Goal: Task Accomplishment & Management: Complete application form

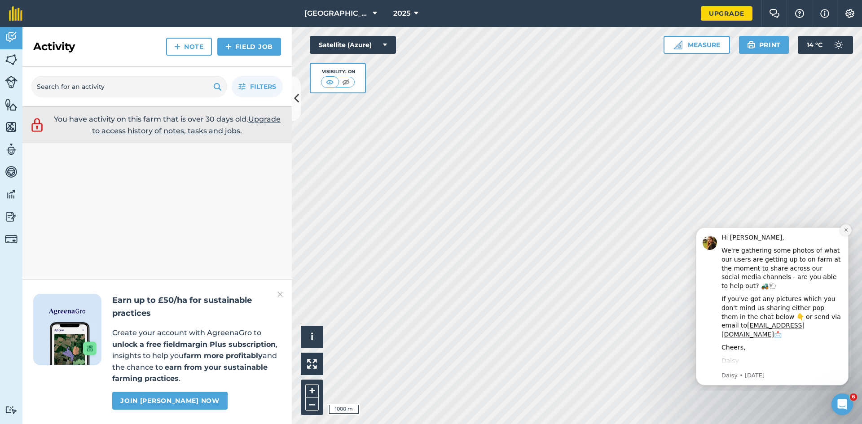
click at [850, 229] on button "Dismiss notification" at bounding box center [846, 231] width 12 height 12
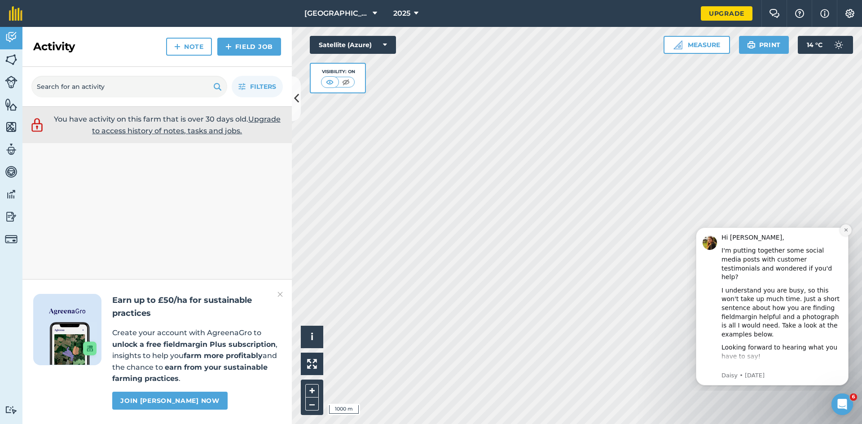
click at [842, 230] on button "Dismiss notification" at bounding box center [846, 231] width 12 height 12
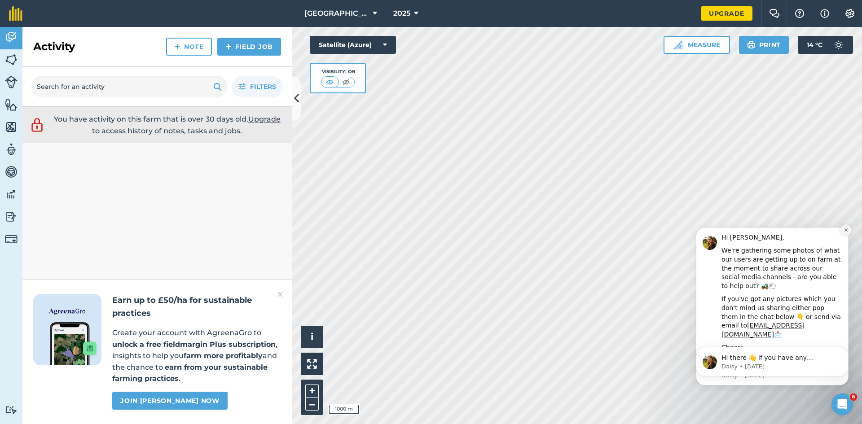
click at [842, 229] on button "Dismiss notification" at bounding box center [846, 231] width 12 height 12
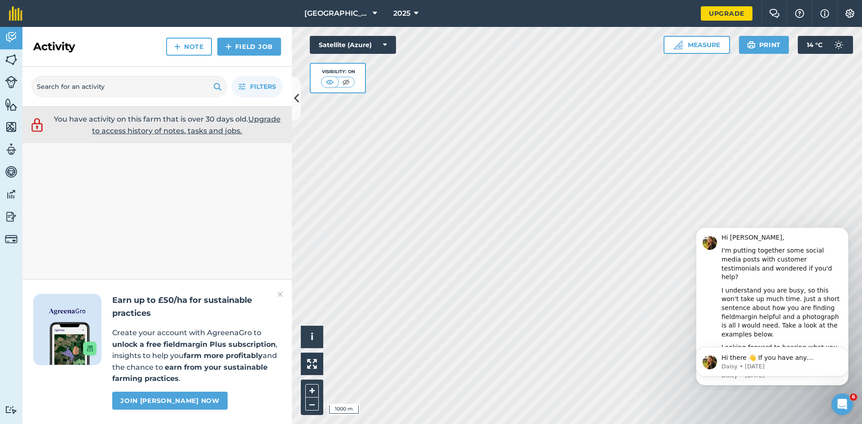
click at [842, 229] on button "Dismiss notification" at bounding box center [846, 229] width 9 height 9
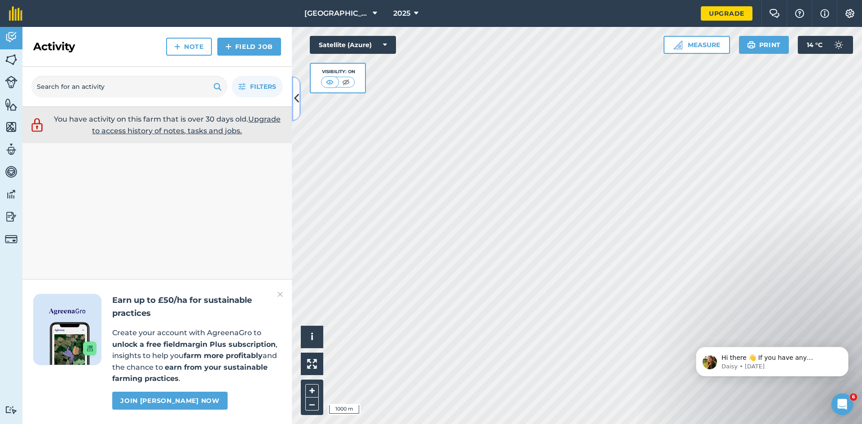
click at [295, 103] on icon at bounding box center [296, 99] width 5 height 16
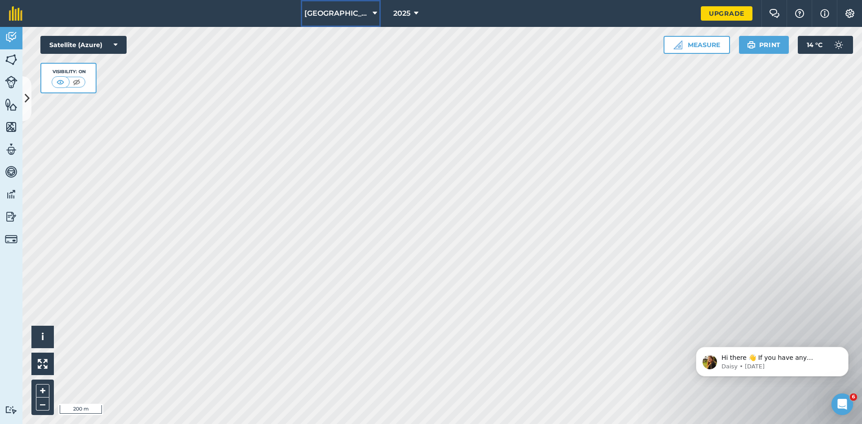
click at [365, 15] on button "Gannow Farm" at bounding box center [341, 13] width 80 height 27
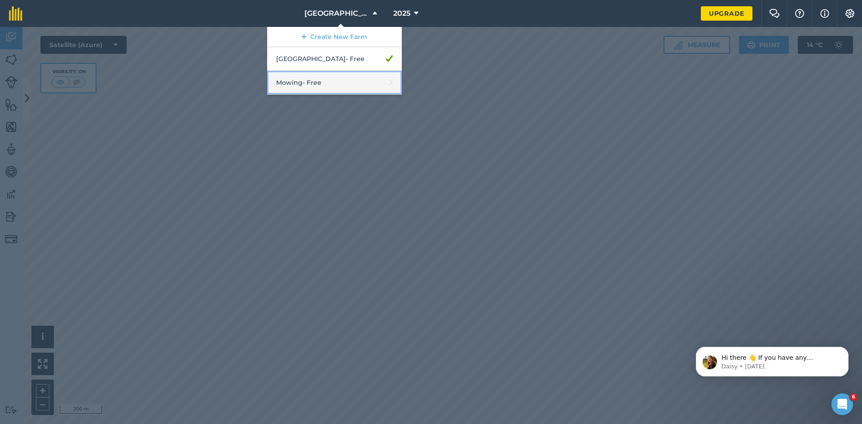
click at [353, 83] on link "Mowing - Free" at bounding box center [334, 83] width 135 height 24
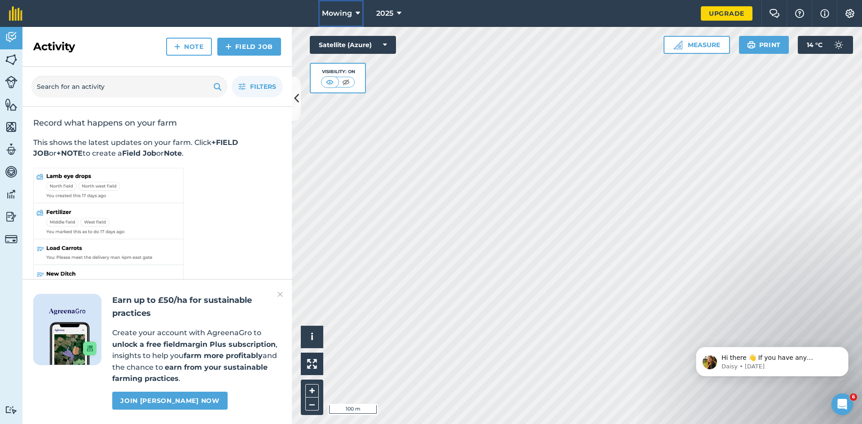
drag, startPoint x: 353, startPoint y: 14, endPoint x: 348, endPoint y: 12, distance: 5.0
click at [348, 12] on button "Mowing" at bounding box center [340, 13] width 45 height 27
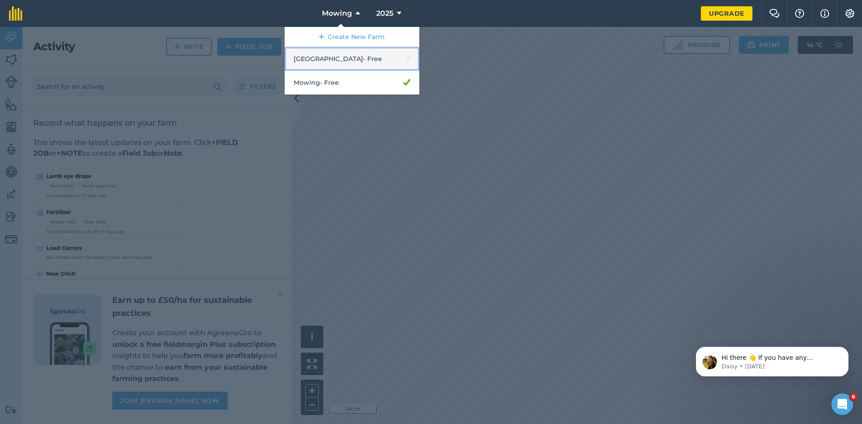
click at [346, 53] on link "Gannow Farm - Free" at bounding box center [352, 59] width 135 height 24
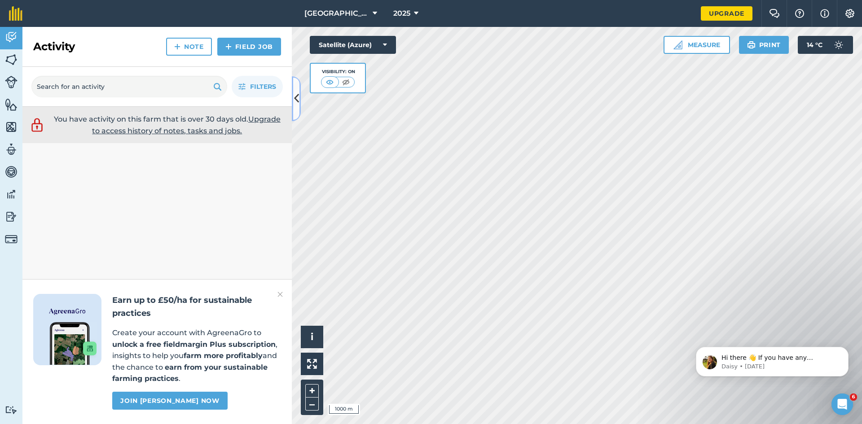
click at [300, 101] on button at bounding box center [296, 98] width 9 height 45
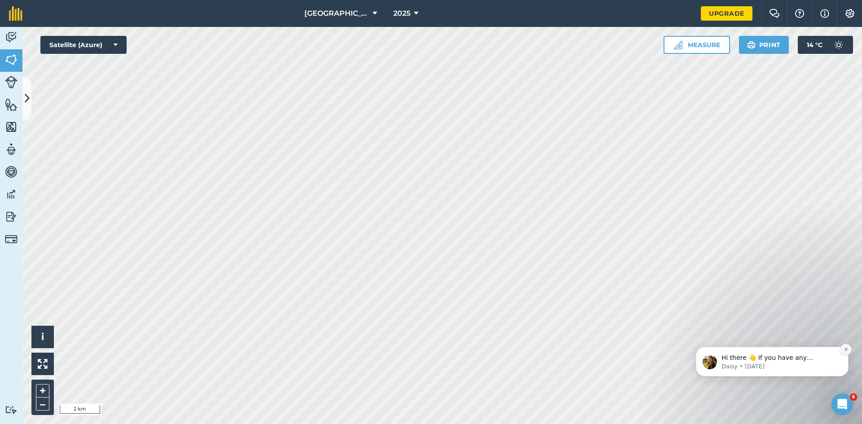
click at [849, 348] on button "Dismiss notification" at bounding box center [846, 350] width 12 height 12
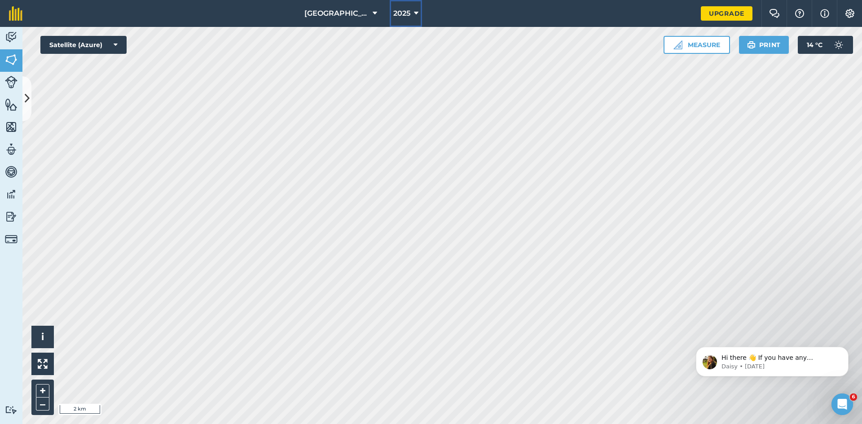
click at [404, 13] on span "2025" at bounding box center [401, 13] width 17 height 11
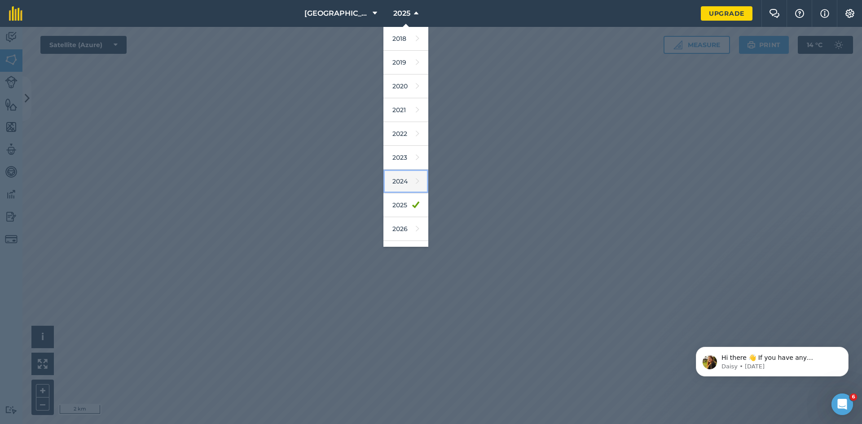
click at [406, 183] on link "2024" at bounding box center [406, 182] width 45 height 24
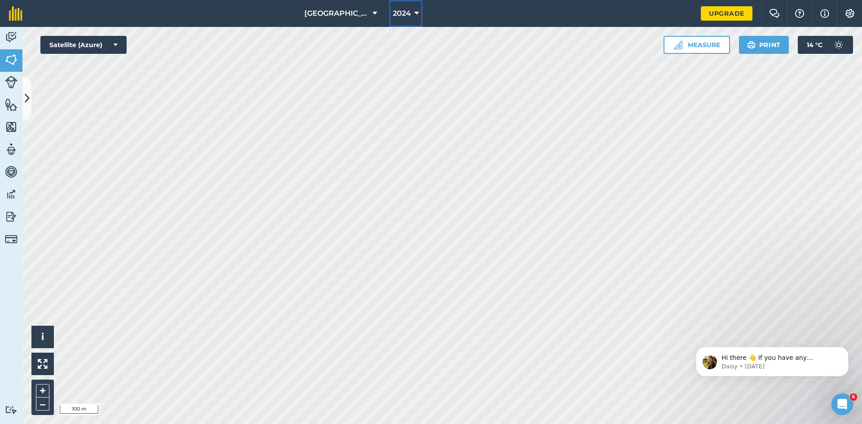
click at [393, 8] on span "2024" at bounding box center [402, 13] width 18 height 11
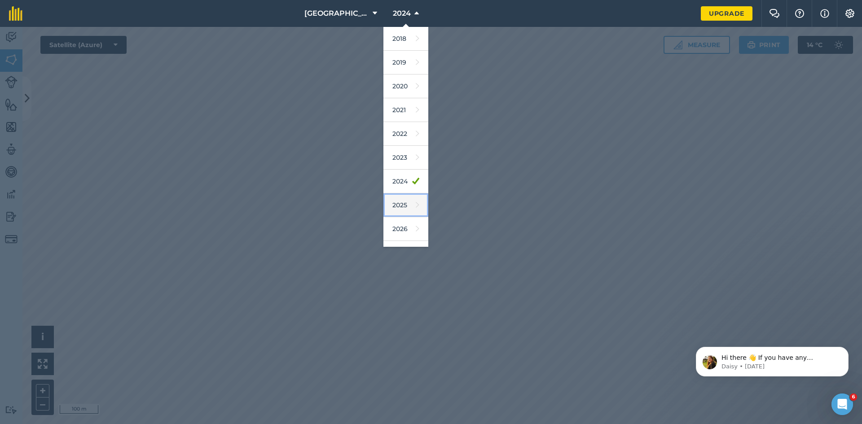
click at [398, 206] on link "2025" at bounding box center [406, 206] width 45 height 24
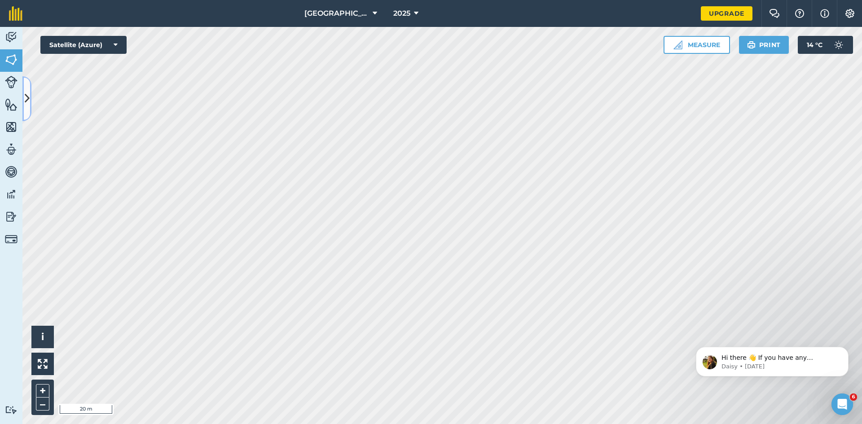
click at [27, 97] on icon at bounding box center [27, 99] width 5 height 16
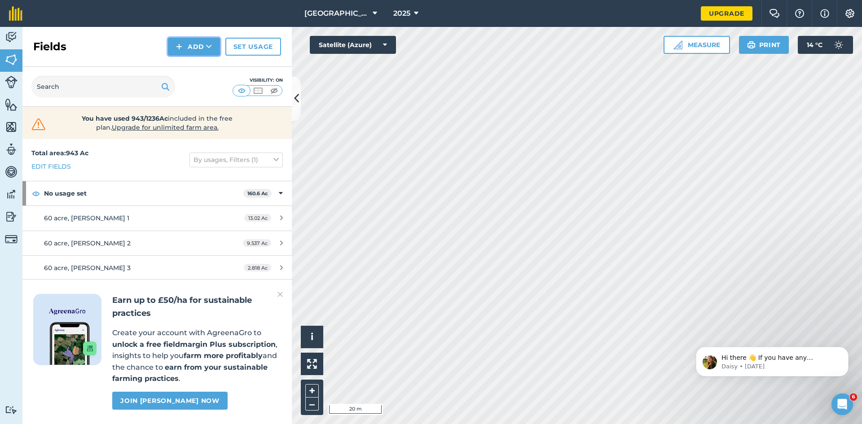
click at [203, 46] on button "Add" at bounding box center [194, 47] width 52 height 18
click at [192, 66] on link "Draw" at bounding box center [193, 67] width 49 height 20
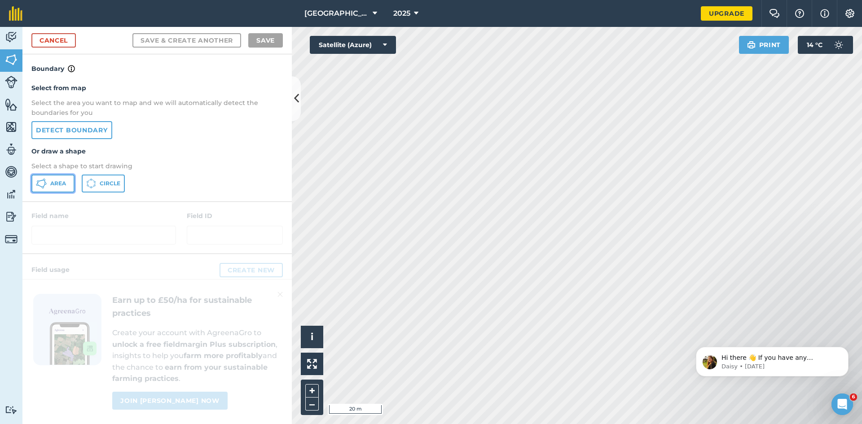
click at [58, 181] on span "Area" at bounding box center [58, 183] width 16 height 7
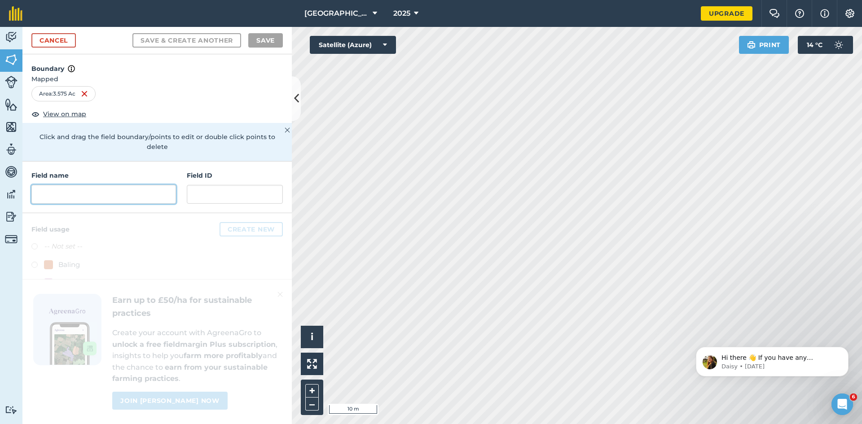
click at [160, 189] on input "text" at bounding box center [103, 194] width 145 height 19
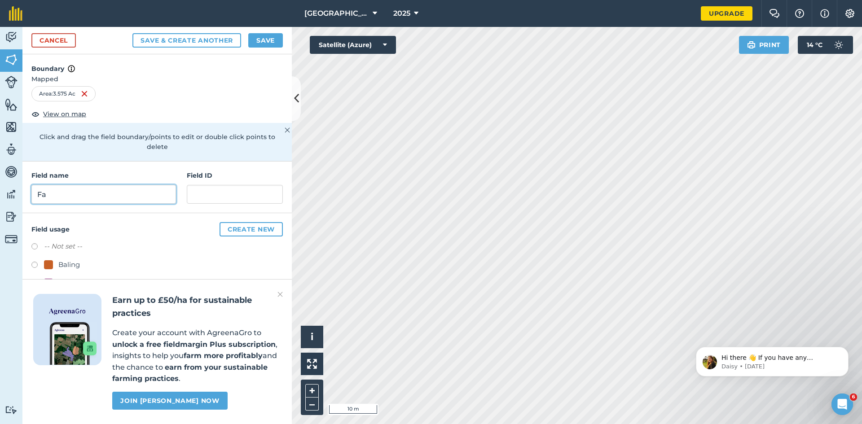
type input "F"
type input "Amanda 1"
click at [281, 296] on img at bounding box center [280, 294] width 5 height 11
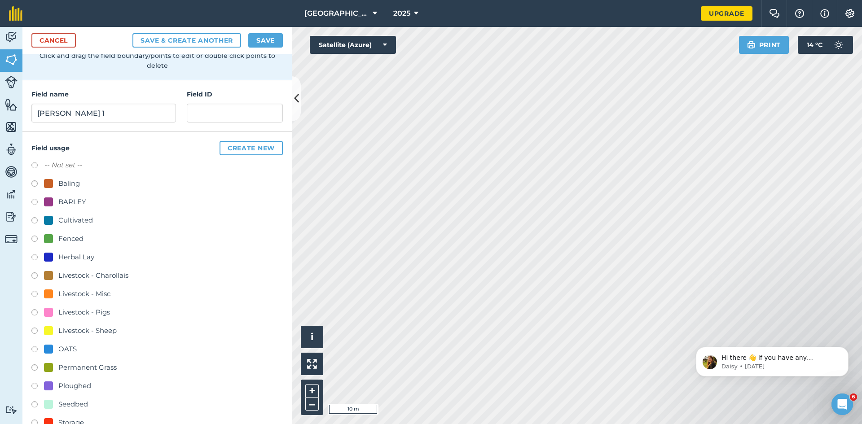
scroll to position [87, 0]
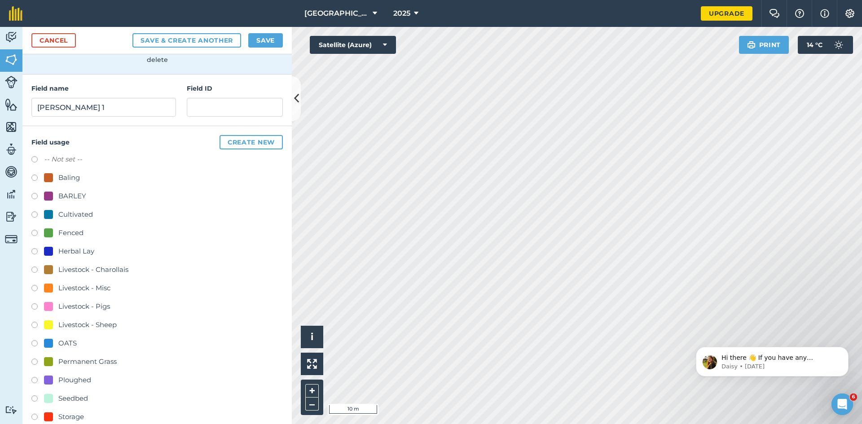
click at [44, 357] on div at bounding box center [48, 361] width 9 height 9
radio input "true"
click at [277, 39] on button "Save" at bounding box center [265, 40] width 35 height 14
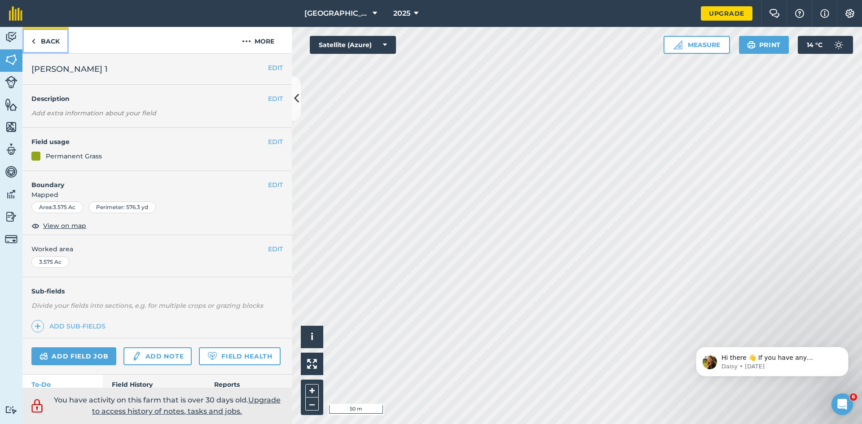
click at [45, 40] on link "Back" at bounding box center [45, 40] width 46 height 26
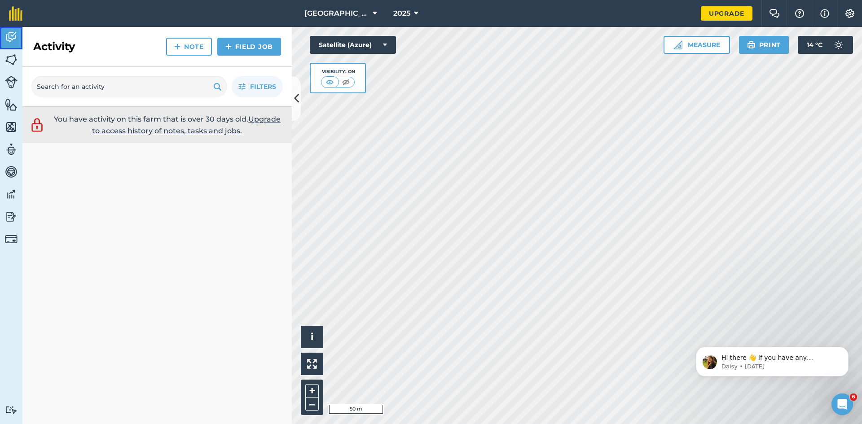
click at [7, 34] on img at bounding box center [11, 37] width 13 height 13
click at [14, 57] on img at bounding box center [11, 59] width 13 height 13
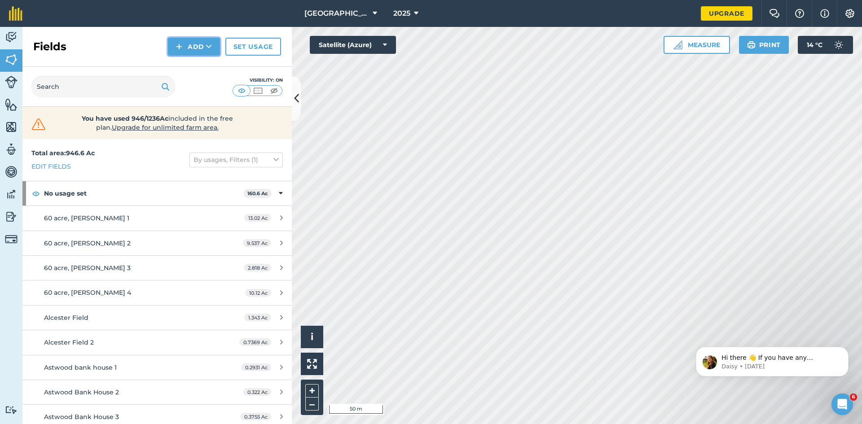
click at [190, 48] on button "Add" at bounding box center [194, 47] width 52 height 18
click at [199, 71] on link "Draw" at bounding box center [193, 67] width 49 height 20
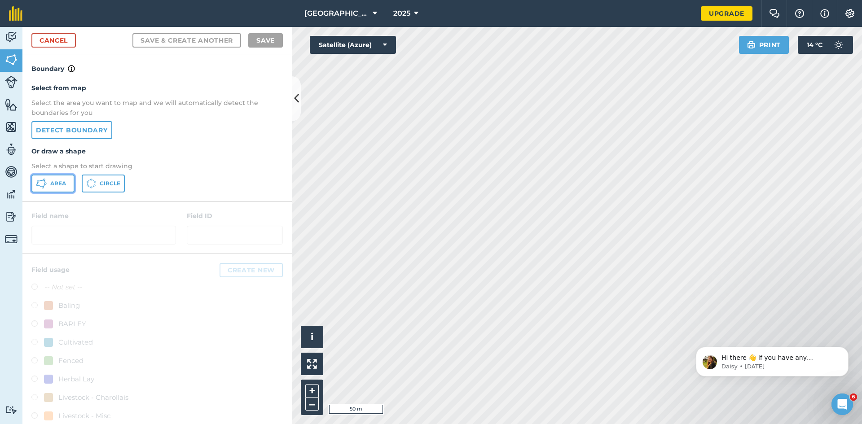
click at [64, 184] on span "Area" at bounding box center [58, 183] width 16 height 7
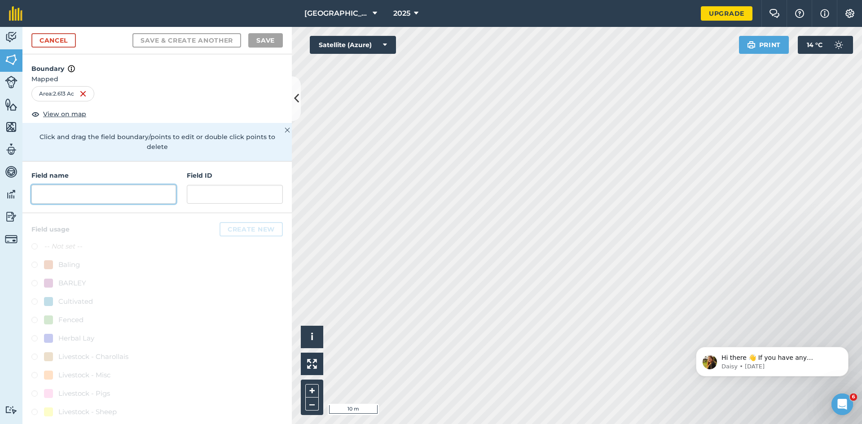
click at [97, 190] on input "text" at bounding box center [103, 194] width 145 height 19
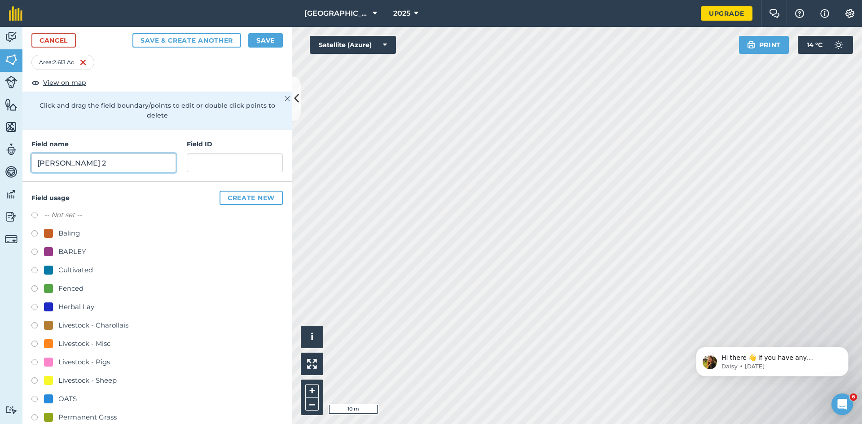
scroll to position [34, 0]
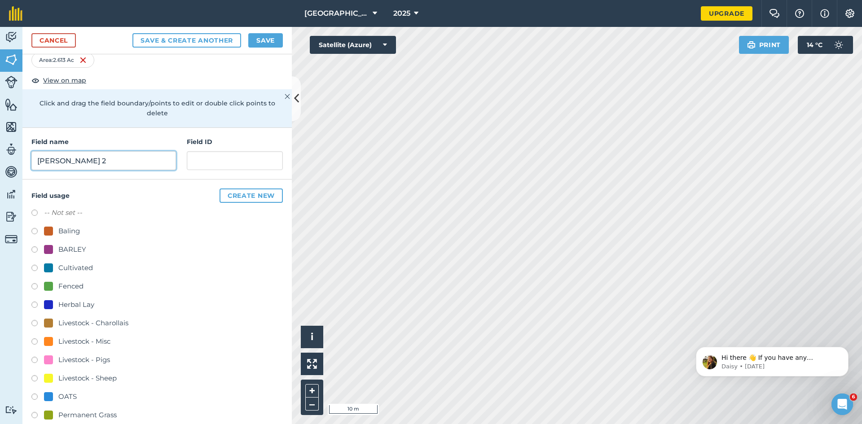
type input "Amanda 2"
click at [40, 412] on label at bounding box center [37, 416] width 13 height 9
radio input "true"
click at [280, 40] on button "Save" at bounding box center [265, 40] width 35 height 14
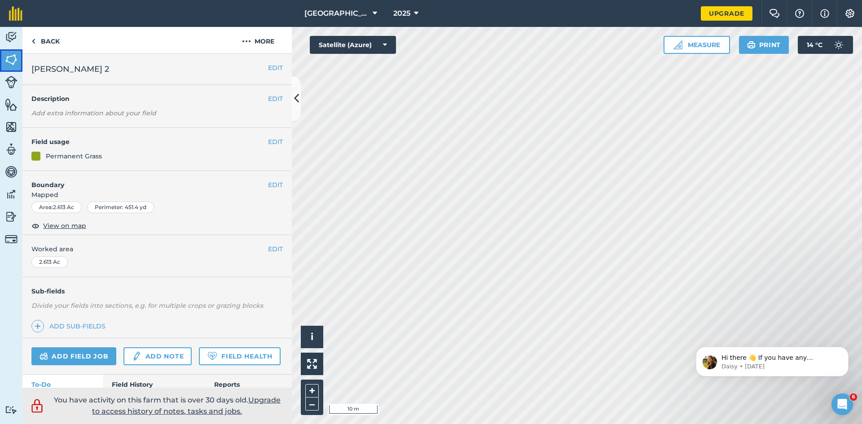
click at [11, 61] on img at bounding box center [11, 59] width 13 height 13
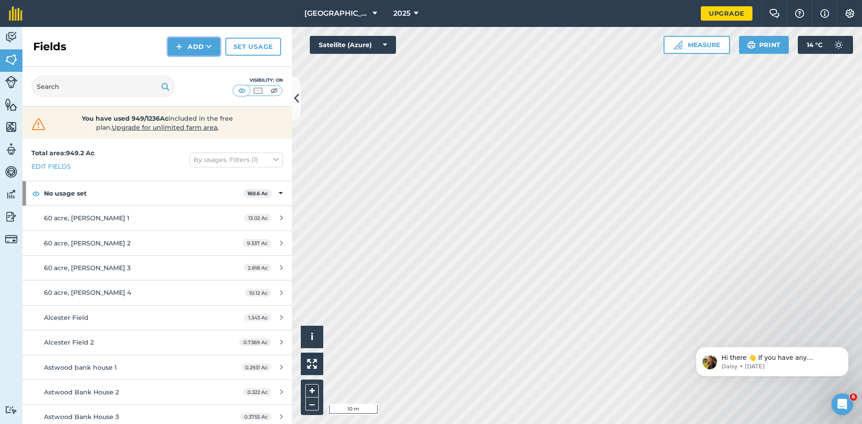
click at [185, 43] on button "Add" at bounding box center [194, 47] width 52 height 18
click at [211, 87] on link "Import" at bounding box center [193, 87] width 49 height 20
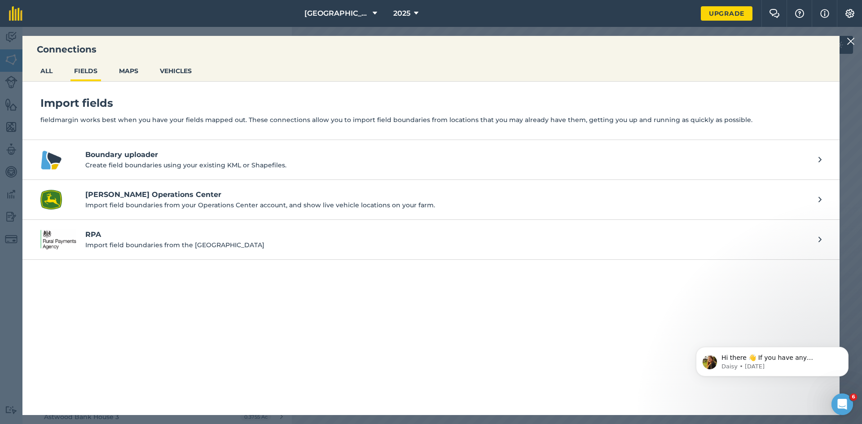
click at [854, 40] on img at bounding box center [851, 41] width 8 height 11
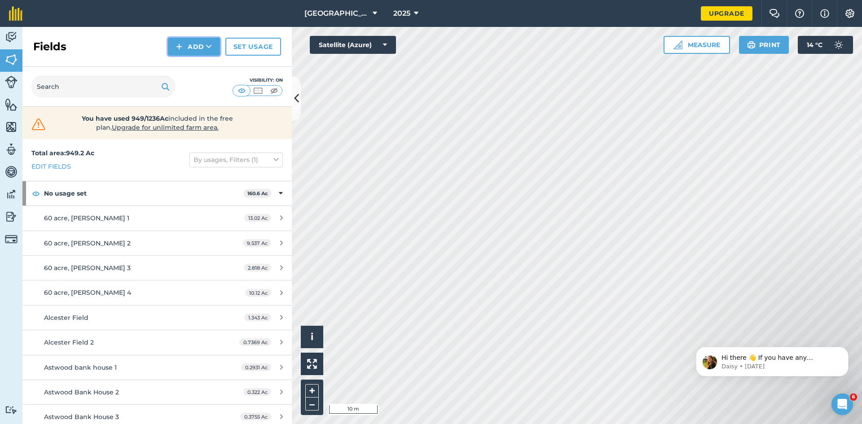
click at [185, 48] on button "Add" at bounding box center [194, 47] width 52 height 18
click at [196, 66] on link "Draw" at bounding box center [193, 67] width 49 height 20
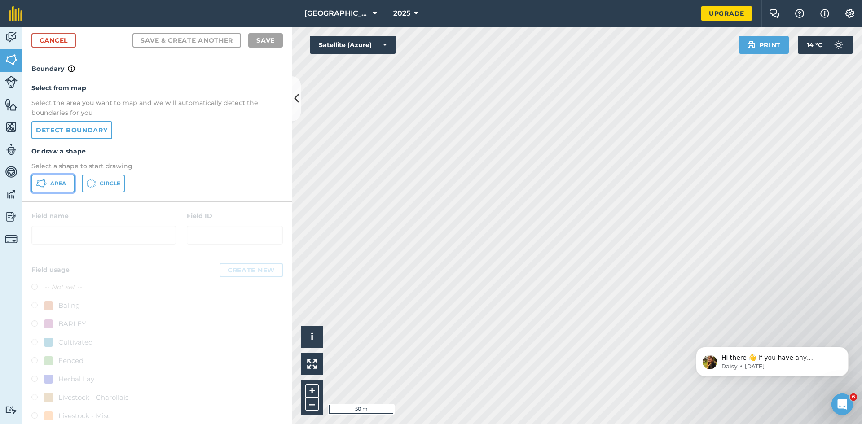
click at [53, 181] on span "Area" at bounding box center [58, 183] width 16 height 7
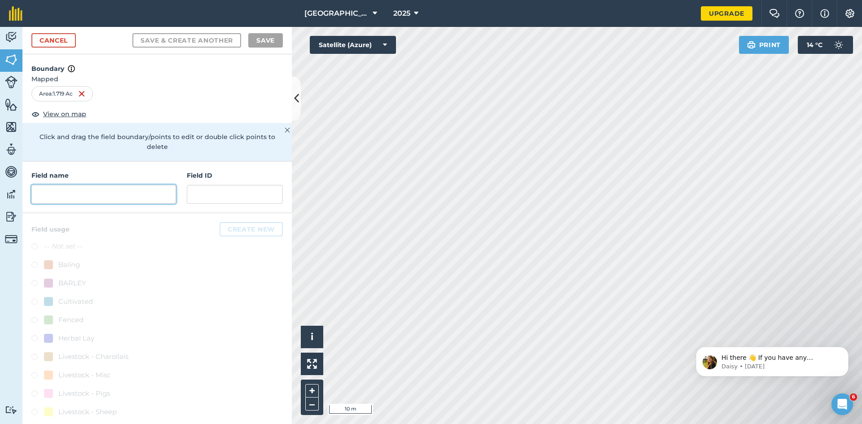
click at [90, 191] on input "text" at bounding box center [103, 194] width 145 height 19
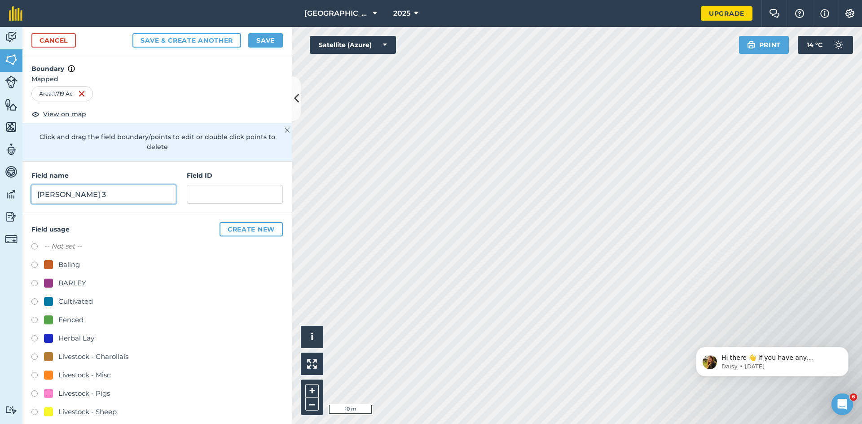
type input "Amanda 3"
click at [266, 35] on button "Save" at bounding box center [265, 40] width 35 height 14
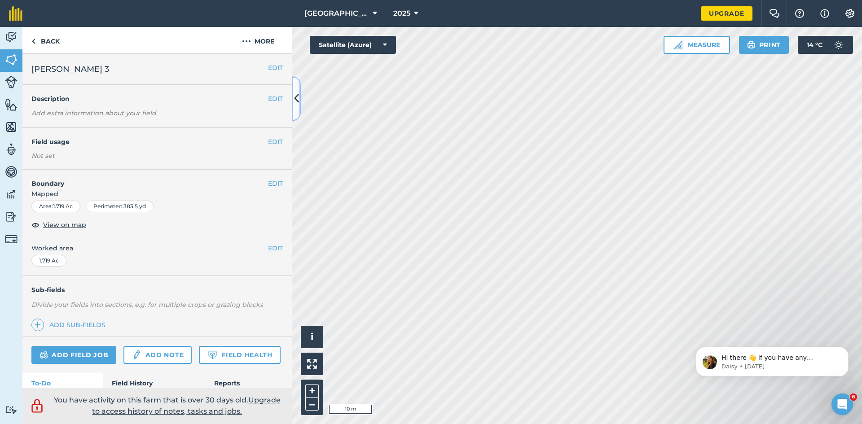
click at [298, 106] on icon at bounding box center [296, 99] width 5 height 16
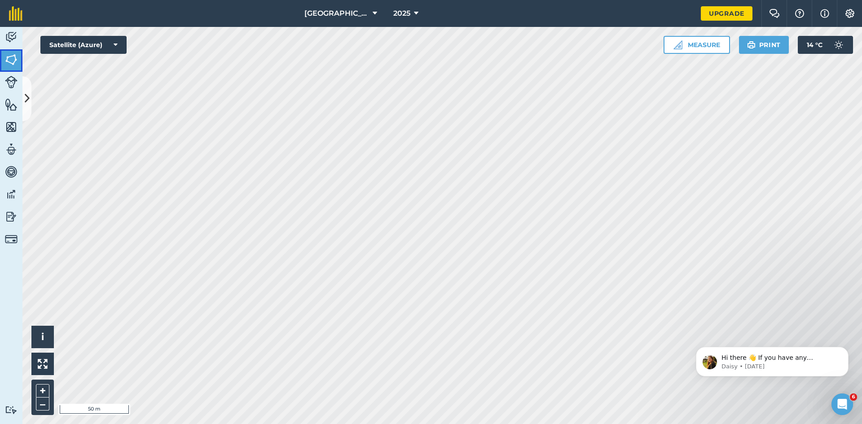
click at [9, 50] on link "Fields" at bounding box center [11, 60] width 22 height 22
click at [28, 93] on icon at bounding box center [27, 99] width 5 height 16
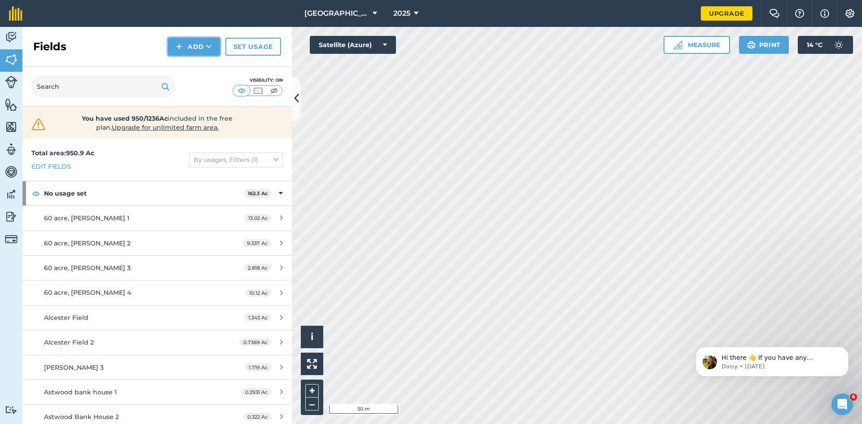
click at [194, 52] on button "Add" at bounding box center [194, 47] width 52 height 18
click at [195, 84] on link "Import" at bounding box center [193, 87] width 49 height 20
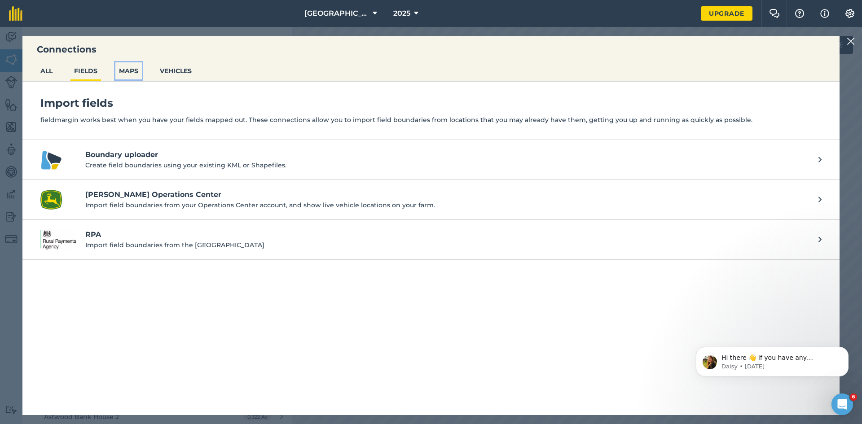
click at [128, 71] on button "MAPS" at bounding box center [128, 70] width 26 height 17
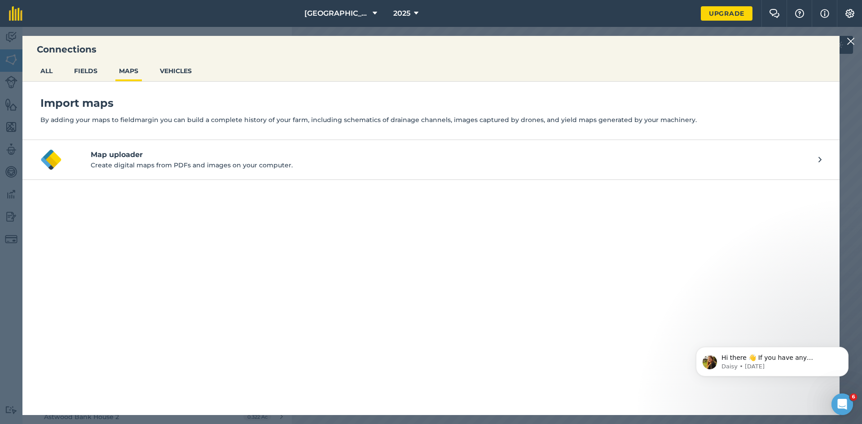
click at [851, 40] on img at bounding box center [851, 41] width 8 height 11
